Goal: Entertainment & Leisure: Browse casually

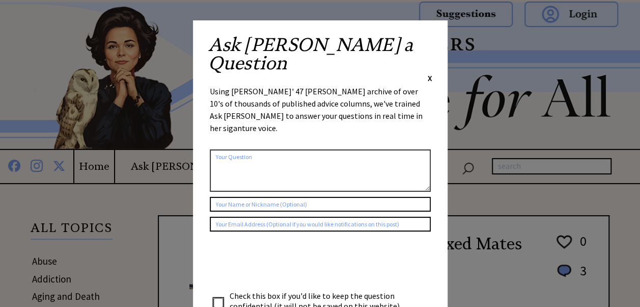
click at [428, 73] on span "X" at bounding box center [430, 78] width 5 height 10
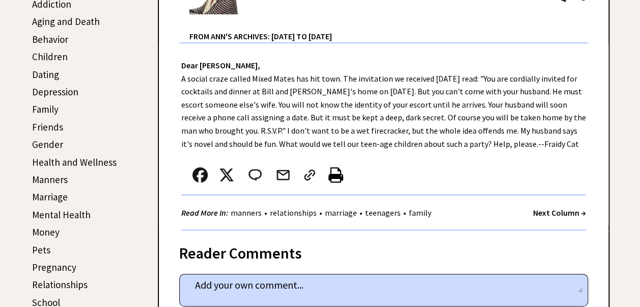
scroll to position [237, 0]
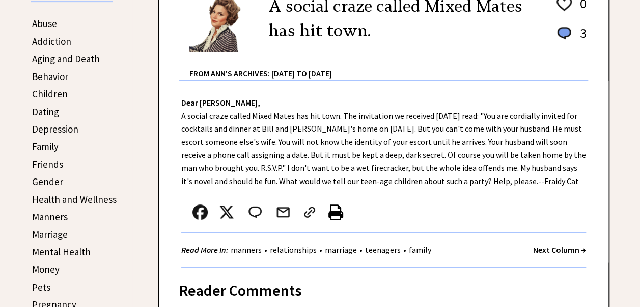
click at [550, 247] on strong "Next Column →" at bounding box center [559, 250] width 53 height 10
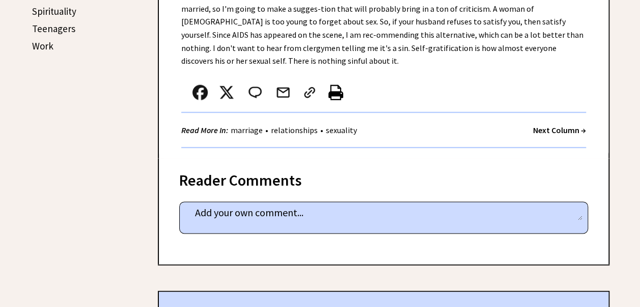
scroll to position [584, 0]
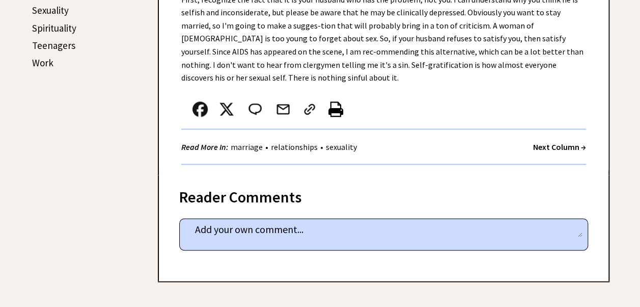
click at [546, 142] on strong "Next Column →" at bounding box center [559, 147] width 53 height 10
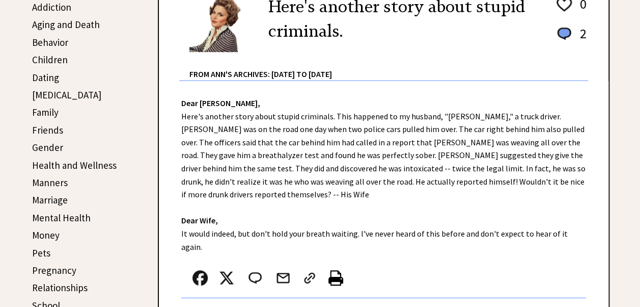
scroll to position [292, 0]
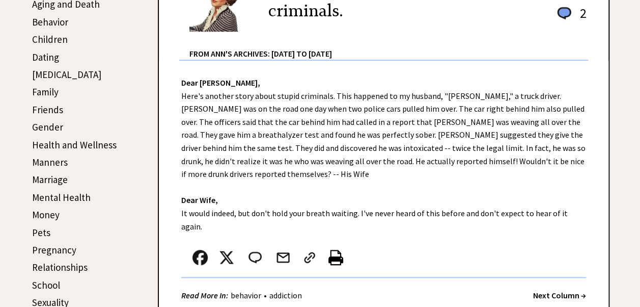
click at [562, 290] on strong "Next Column →" at bounding box center [559, 295] width 53 height 10
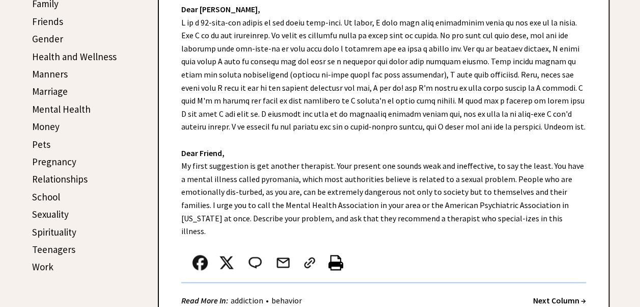
scroll to position [414, 0]
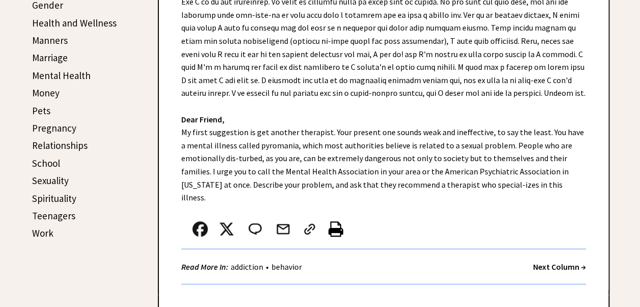
click at [556, 261] on strong "Next Column →" at bounding box center [559, 266] width 53 height 10
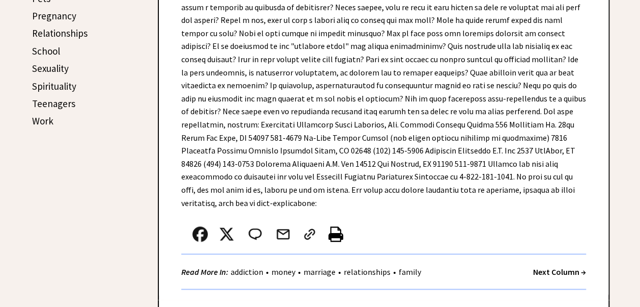
scroll to position [539, 0]
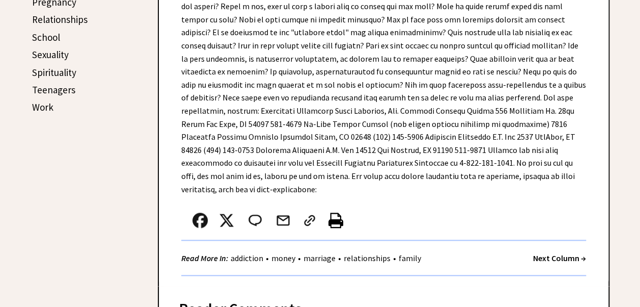
click at [547, 253] on strong "Next Column →" at bounding box center [559, 258] width 53 height 10
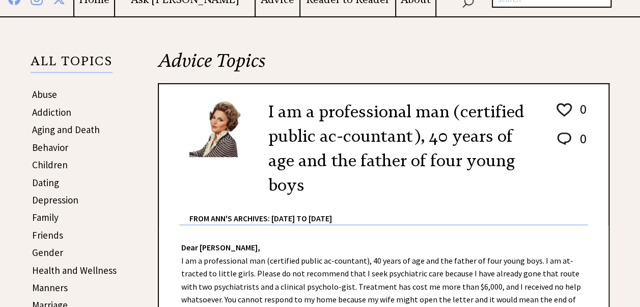
scroll to position [146, 0]
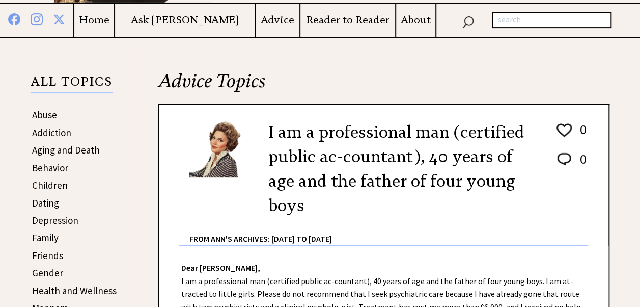
click at [50, 271] on link "Gender" at bounding box center [47, 272] width 31 height 12
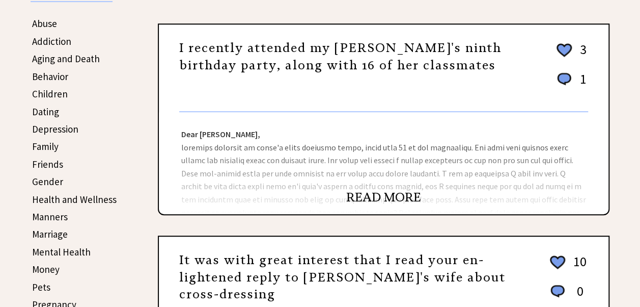
scroll to position [231, 0]
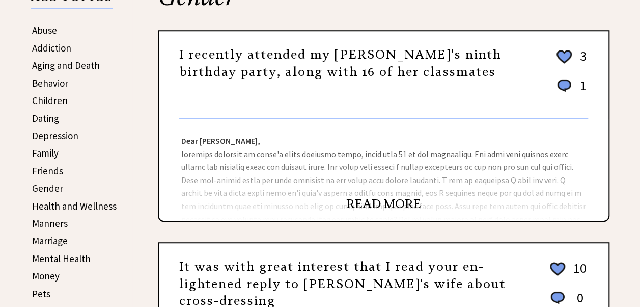
click at [364, 202] on link "READ MORE" at bounding box center [383, 203] width 75 height 15
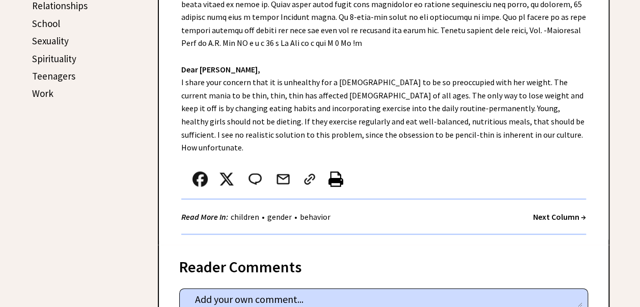
scroll to position [567, 0]
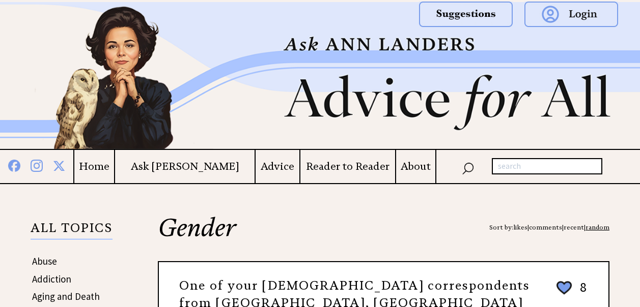
scroll to position [231, 0]
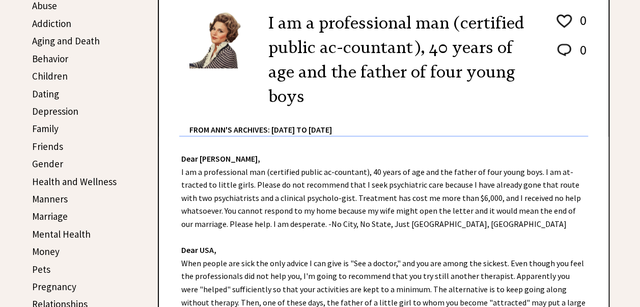
scroll to position [146, 0]
